Goal: Obtain resource: Download file/media

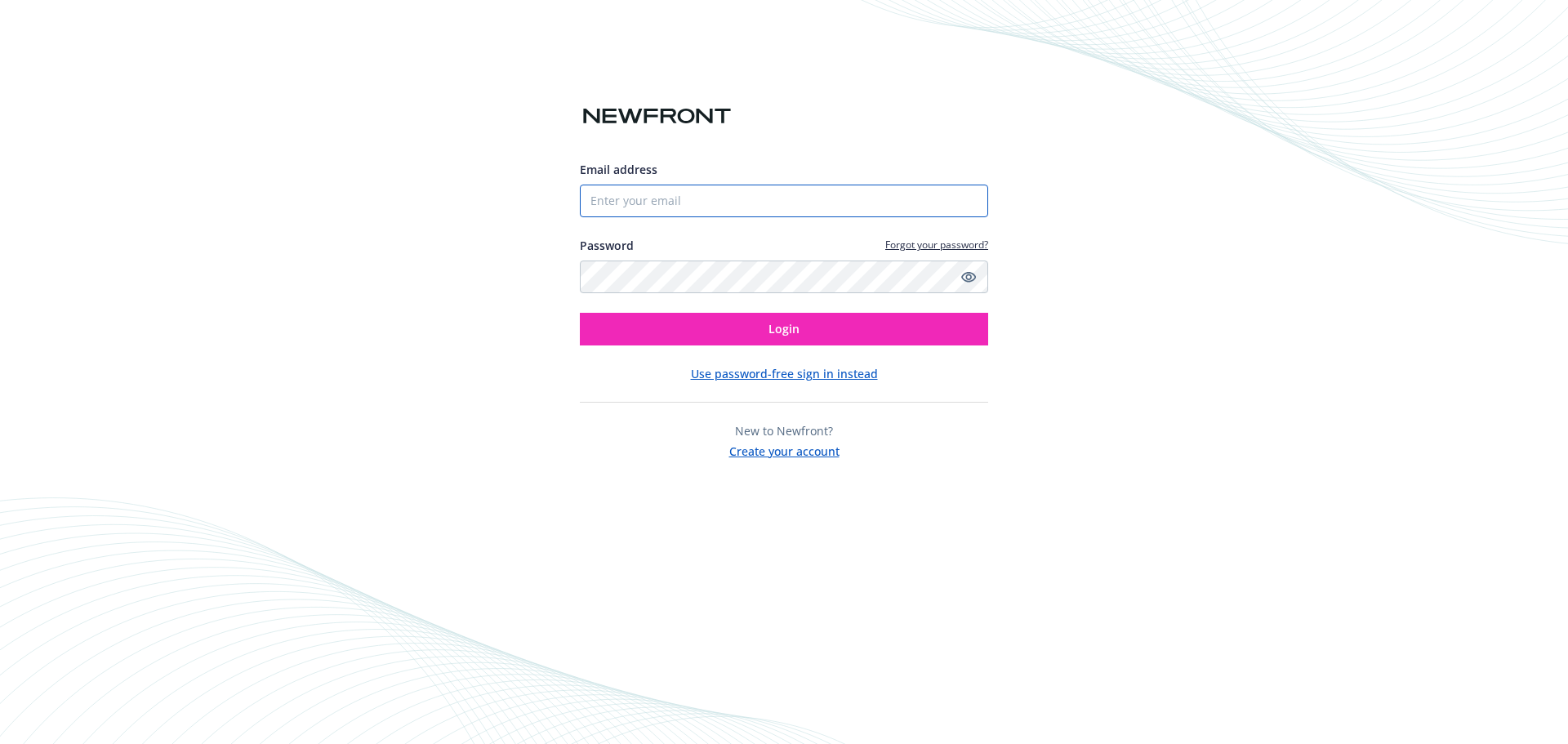
click at [721, 209] on input "Email address" at bounding box center [784, 201] width 409 height 33
type input "[EMAIL_ADDRESS][DOMAIN_NAME]"
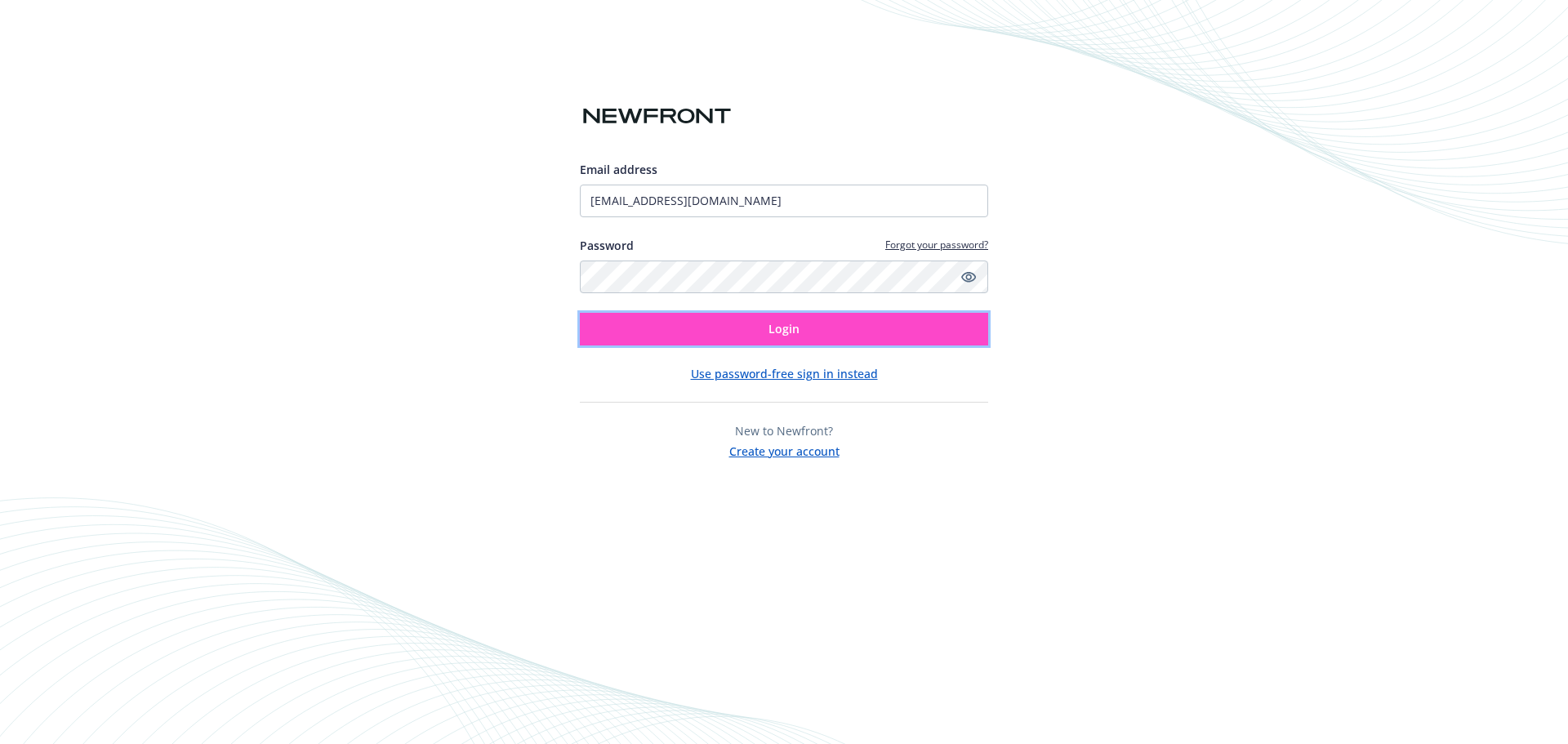
click at [802, 326] on button "Login" at bounding box center [784, 329] width 409 height 33
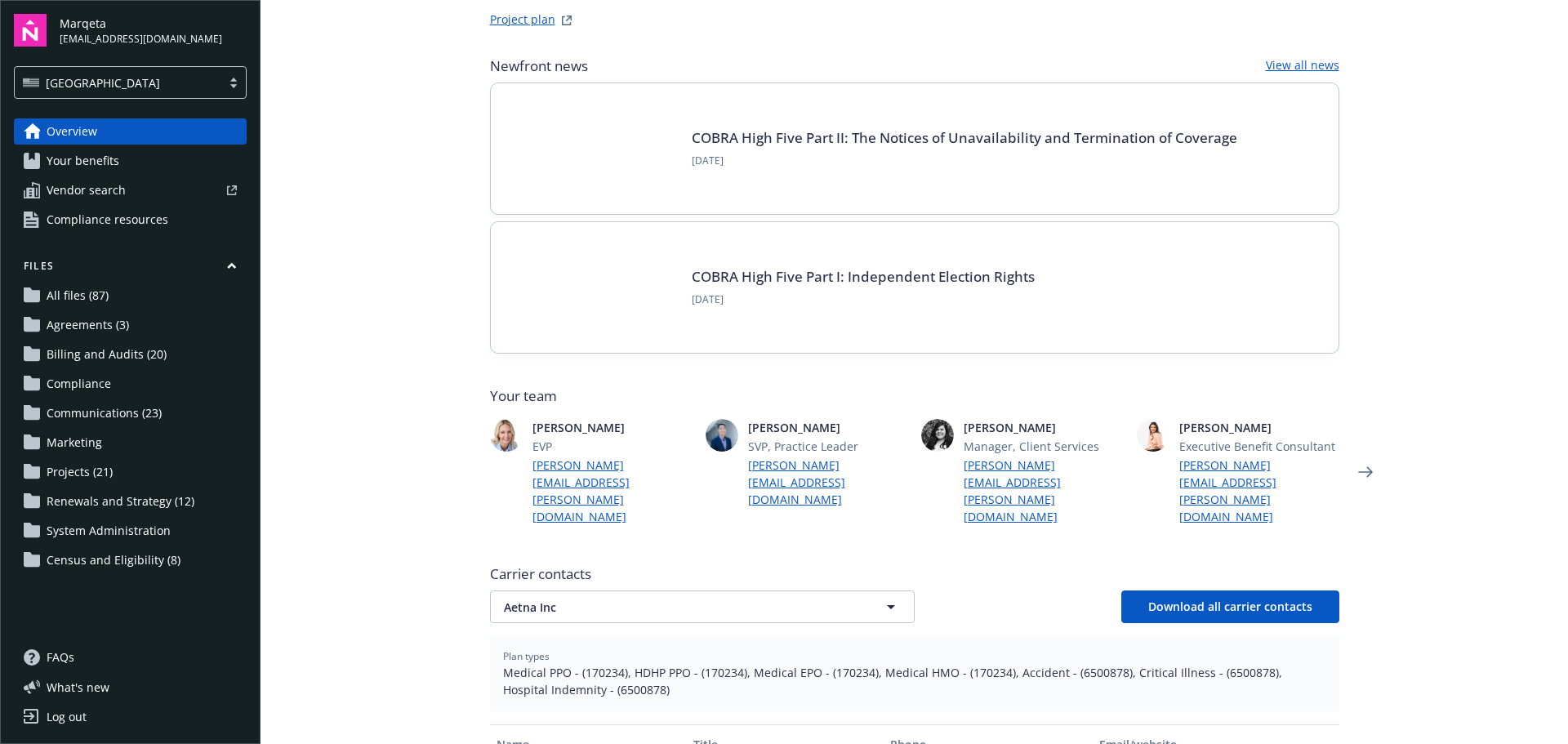
scroll to position [409, 0]
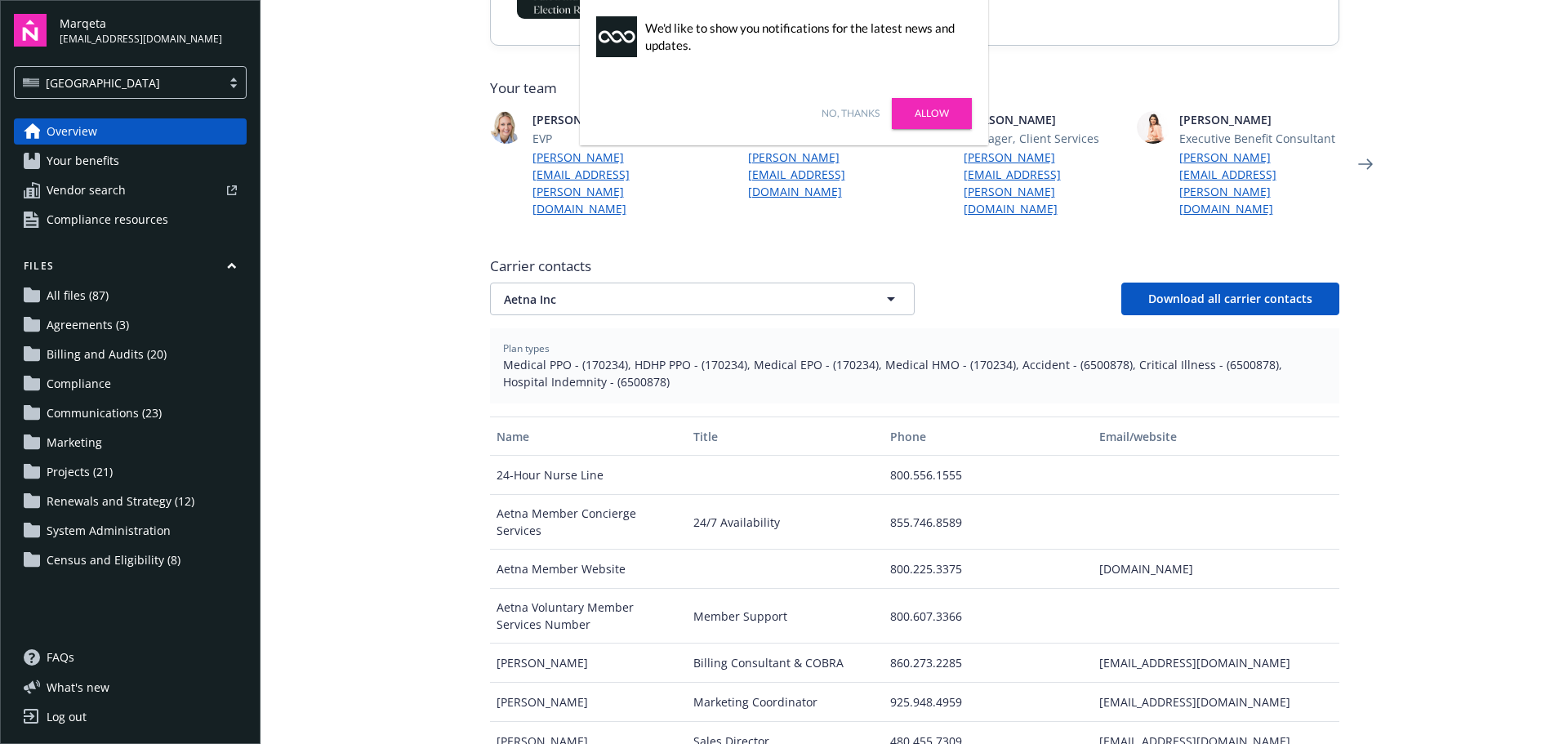
click at [915, 110] on link "Allow" at bounding box center [931, 113] width 80 height 31
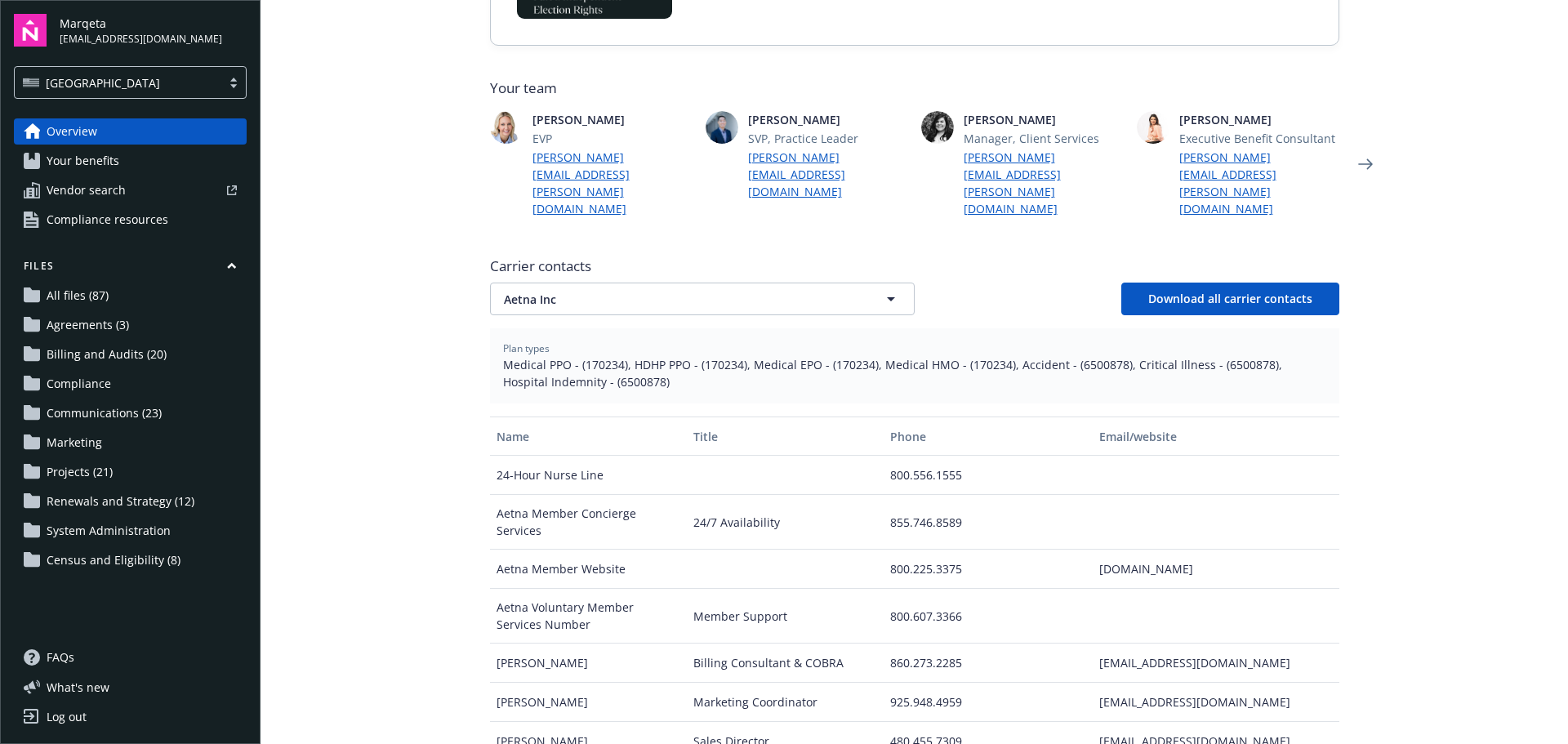
click at [154, 412] on span "Communications (23)" at bounding box center [104, 413] width 115 height 26
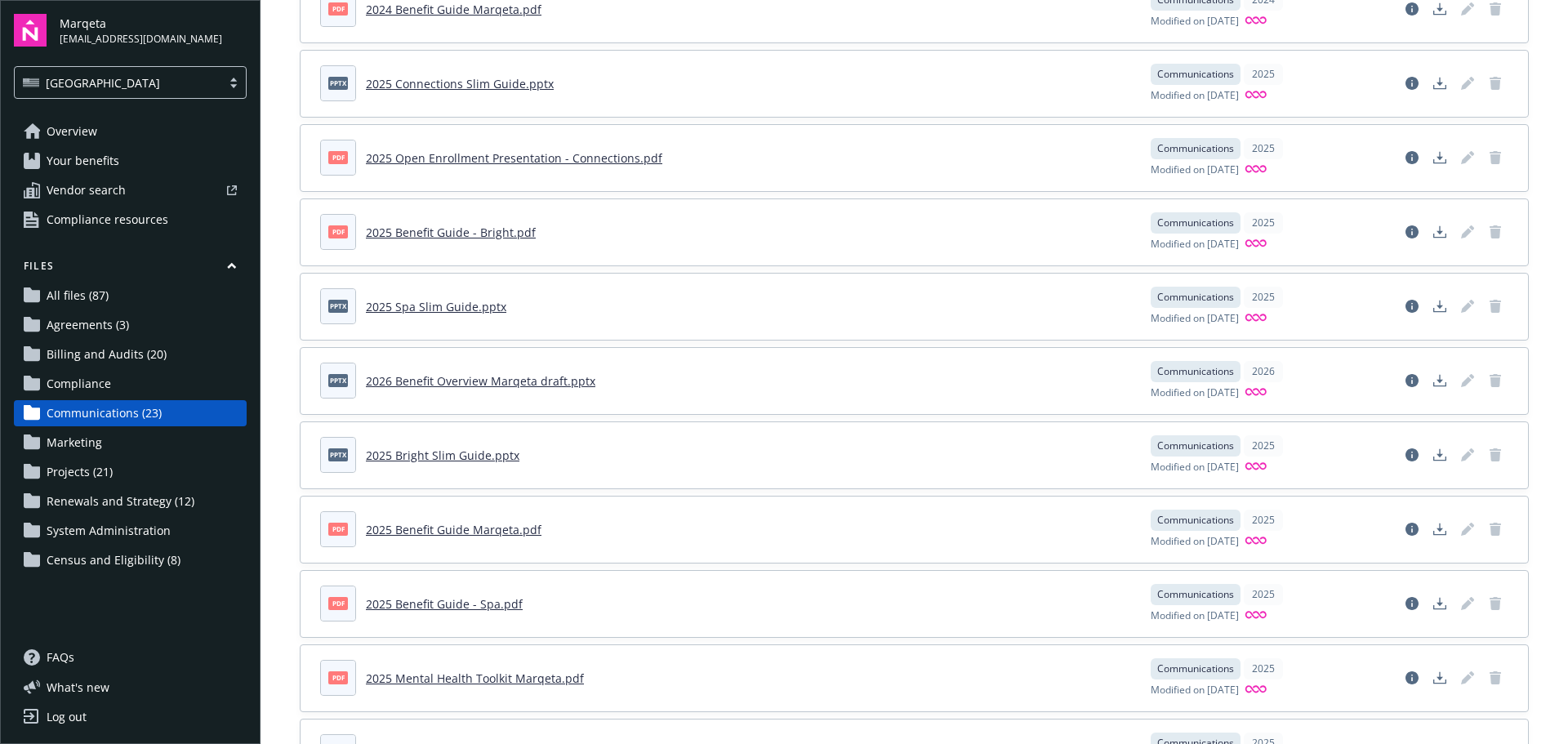
scroll to position [899, 0]
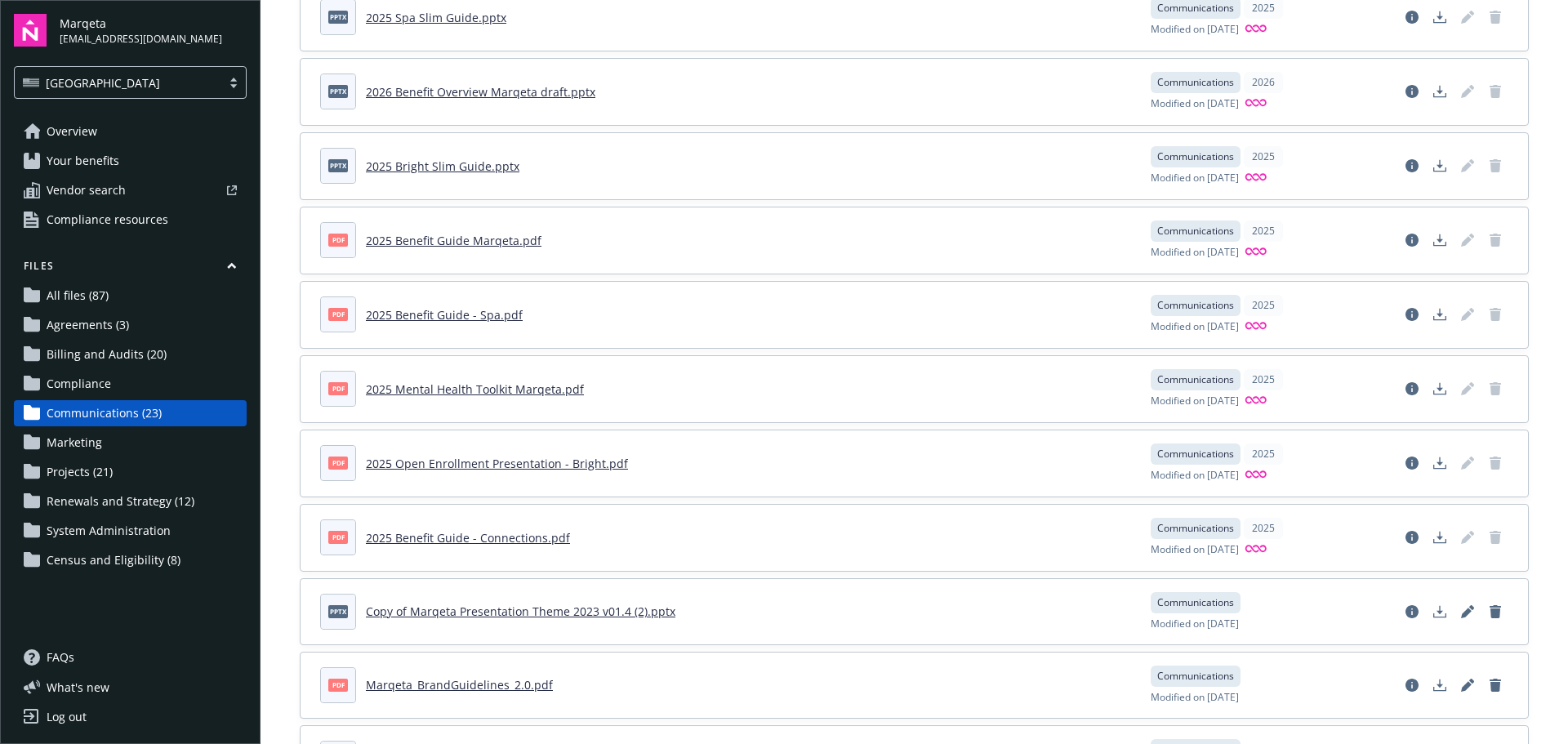
click at [92, 441] on span "Marketing" at bounding box center [75, 443] width 56 height 26
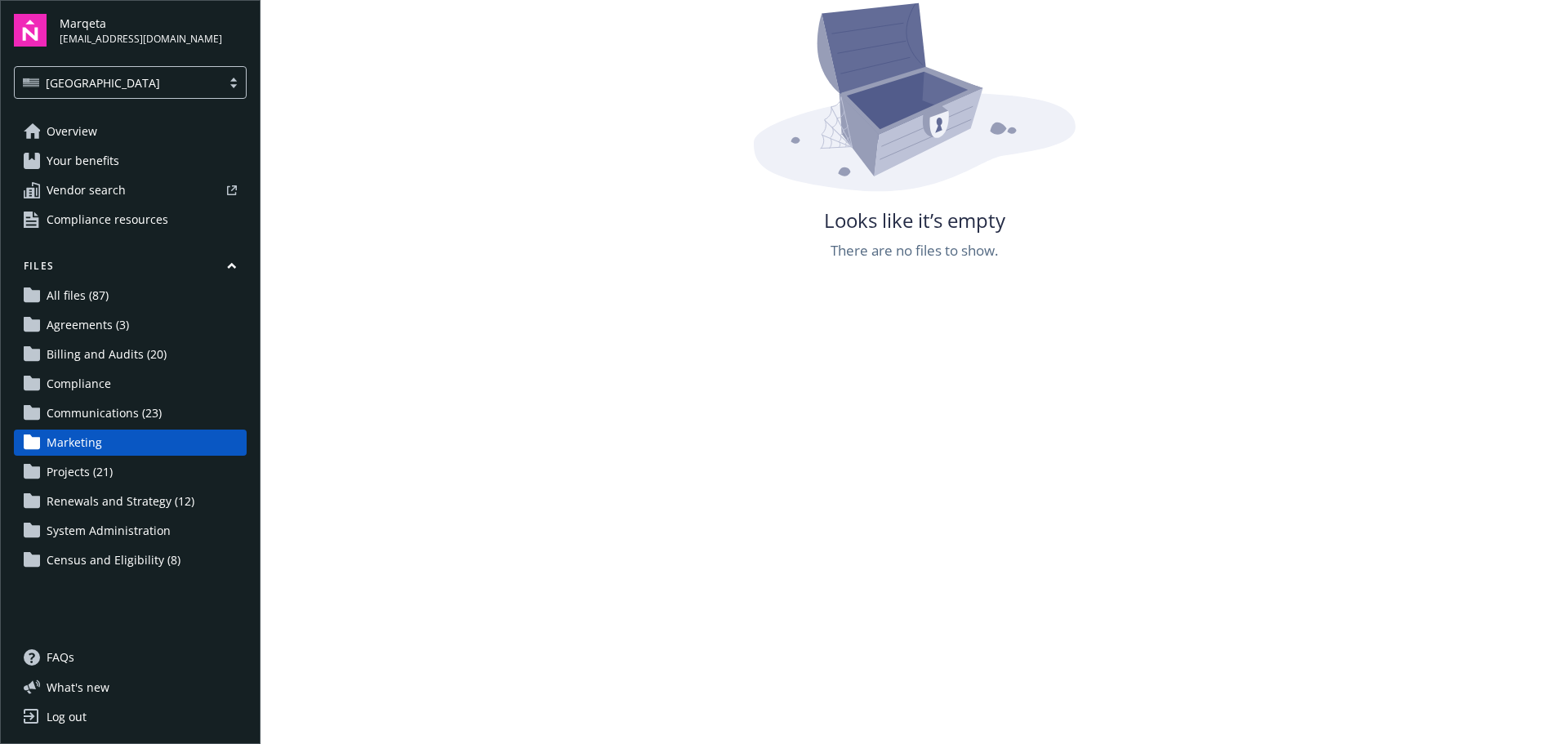
scroll to position [296, 0]
click at [141, 408] on span "Communications (23)" at bounding box center [104, 413] width 115 height 26
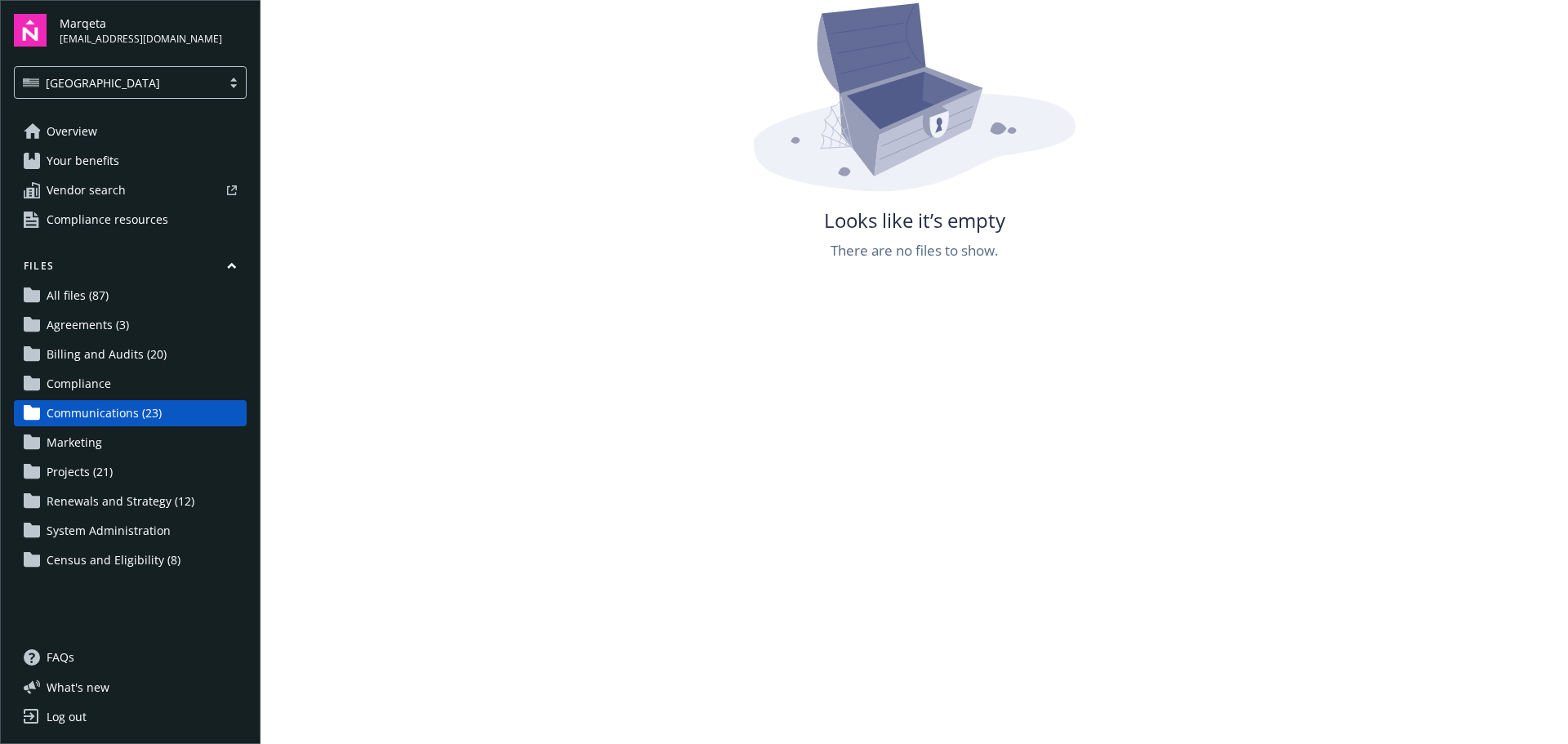
scroll to position [899, 0]
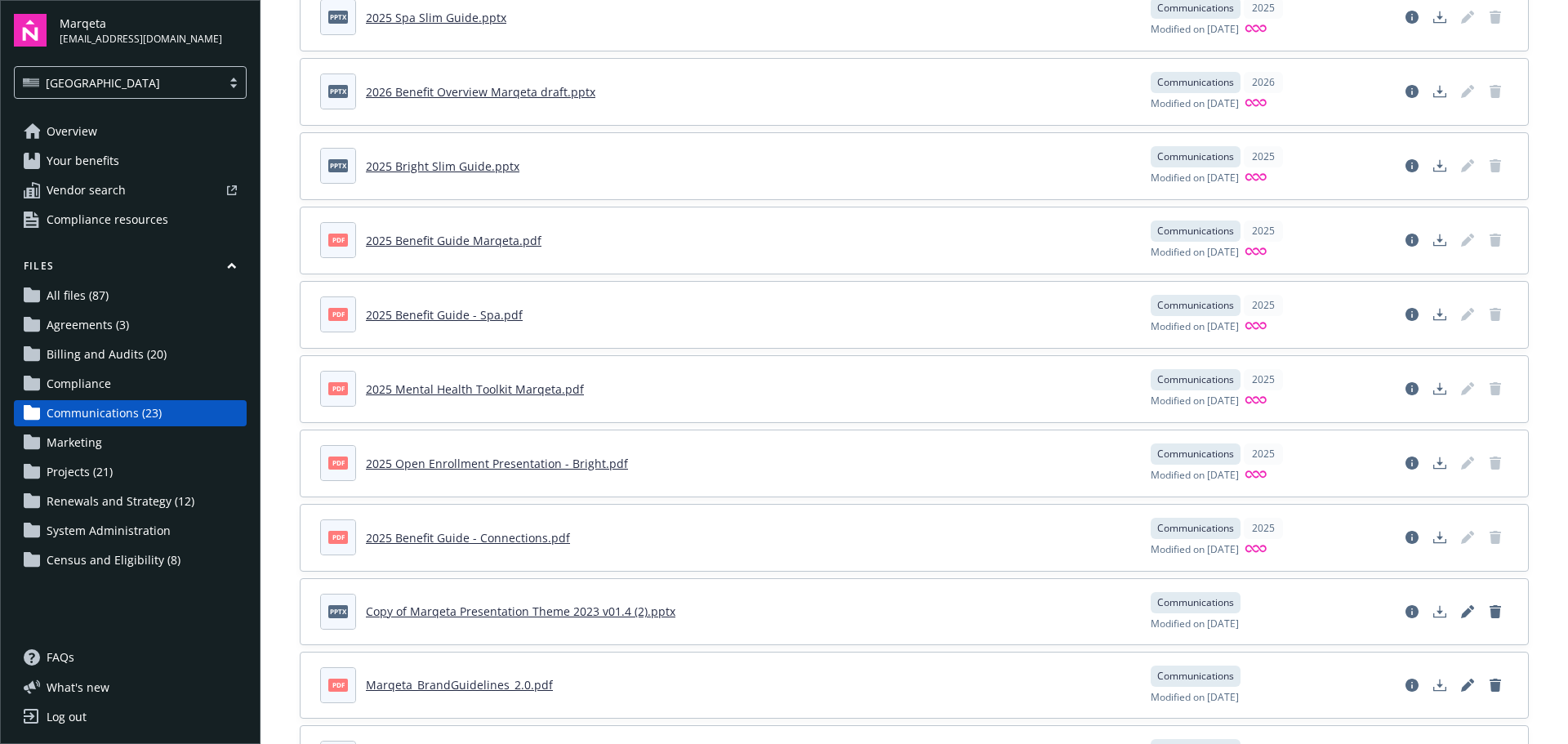
click at [116, 302] on link "All files (87)" at bounding box center [130, 296] width 233 height 26
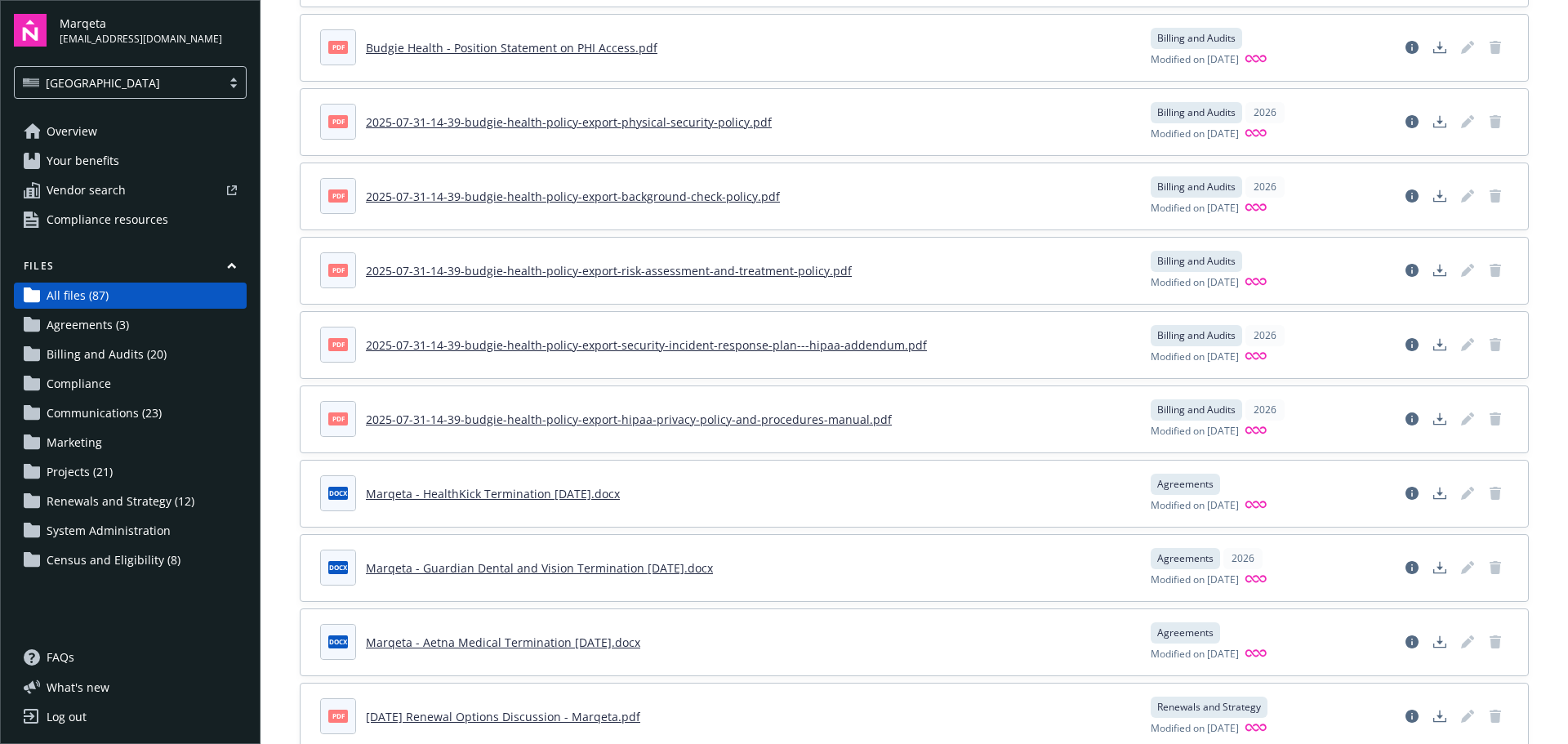
scroll to position [1879, 0]
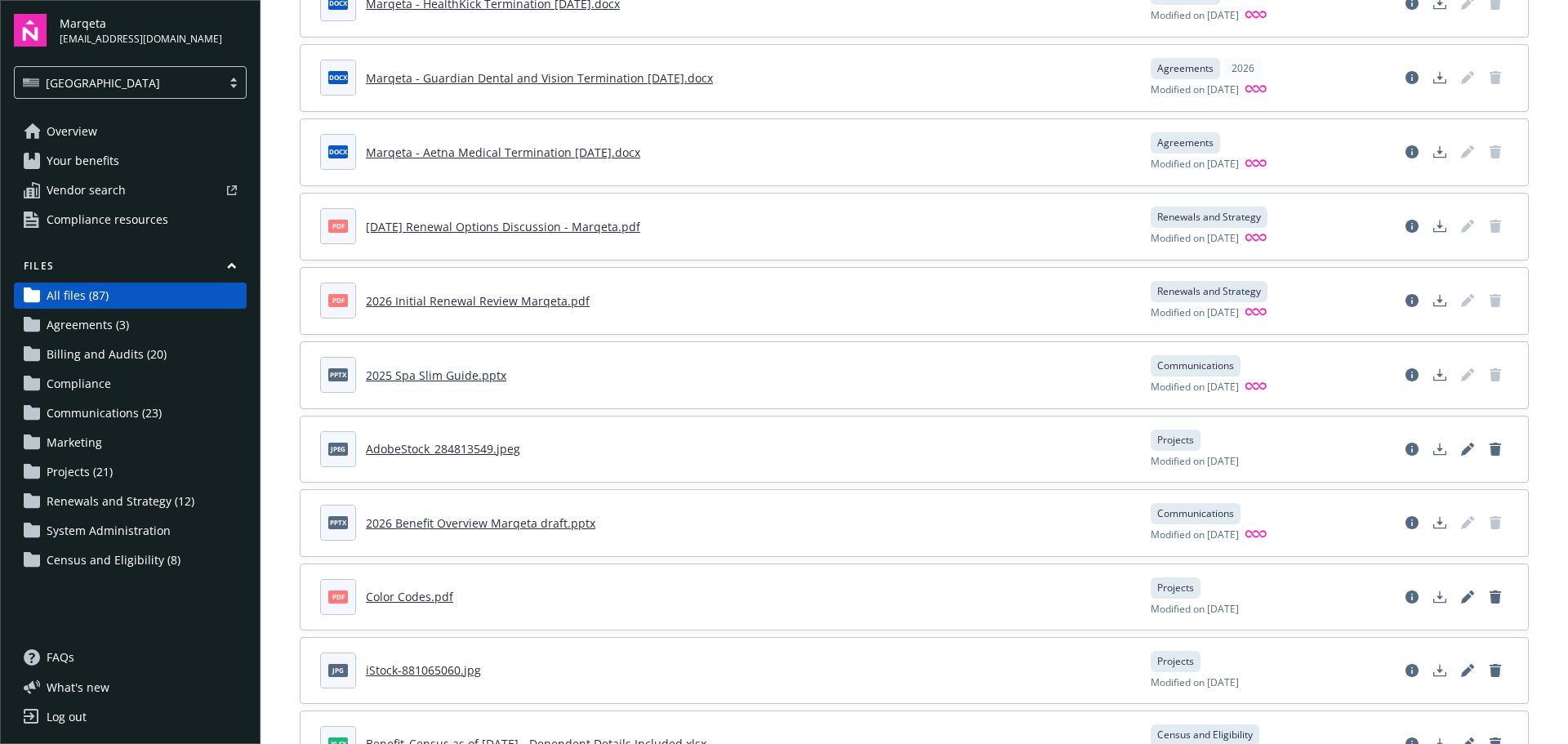
click at [114, 414] on span "Communications (23)" at bounding box center [104, 413] width 115 height 26
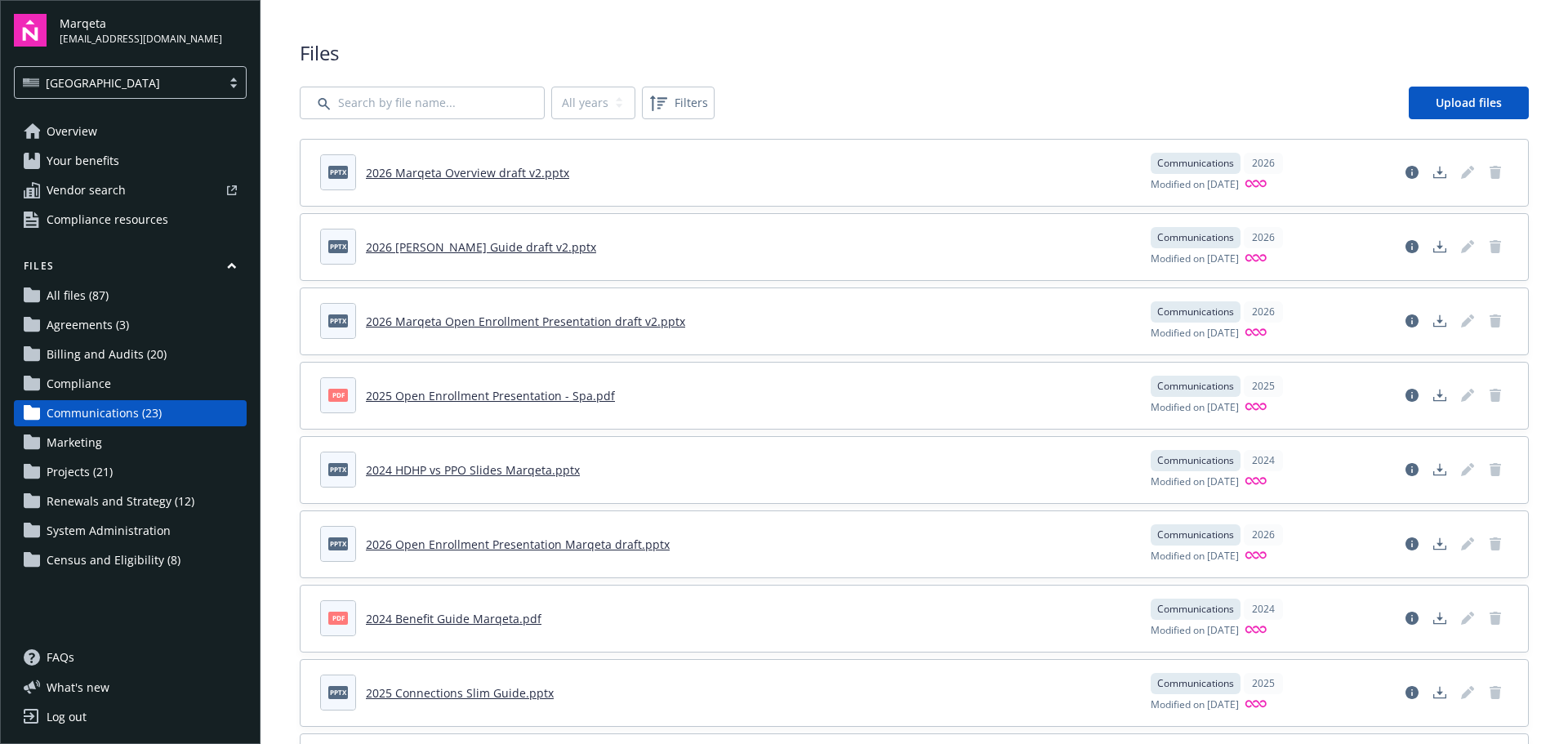
click at [531, 173] on link "2026 Marqeta Overview draft v2.pptx" at bounding box center [467, 173] width 203 height 16
click at [567, 250] on link "2026 [PERSON_NAME] Guide draft v2.pptx" at bounding box center [481, 247] width 230 height 16
